Goal: Task Accomplishment & Management: Manage account settings

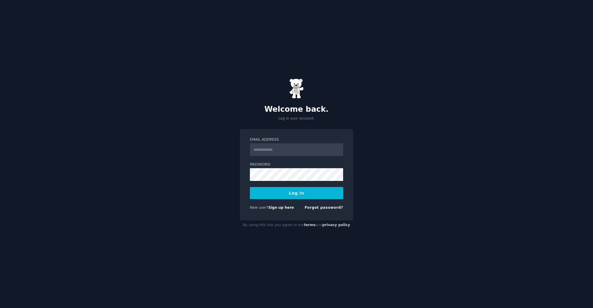
click at [267, 146] on input "Email Address" at bounding box center [296, 149] width 93 height 13
type input "**********"
click at [299, 197] on button "Log In" at bounding box center [296, 193] width 93 height 12
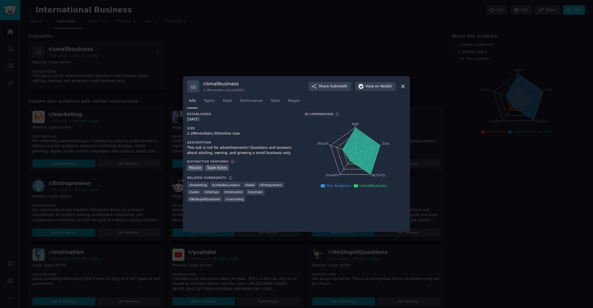
click at [406, 89] on icon at bounding box center [403, 86] width 6 height 6
